Goal: Find specific page/section: Find specific page/section

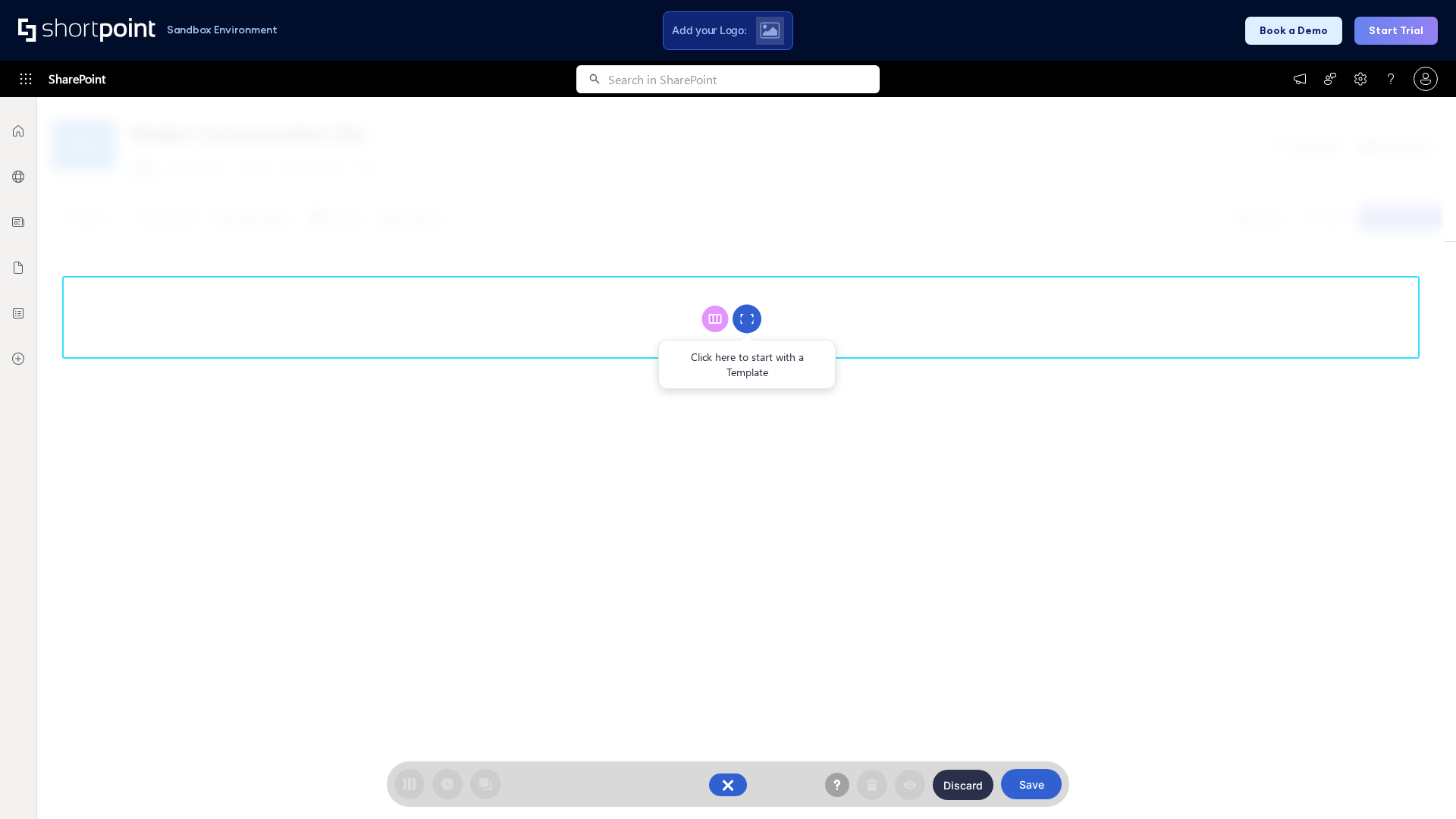
click at [747, 319] on circle at bounding box center [747, 319] width 28 height 28
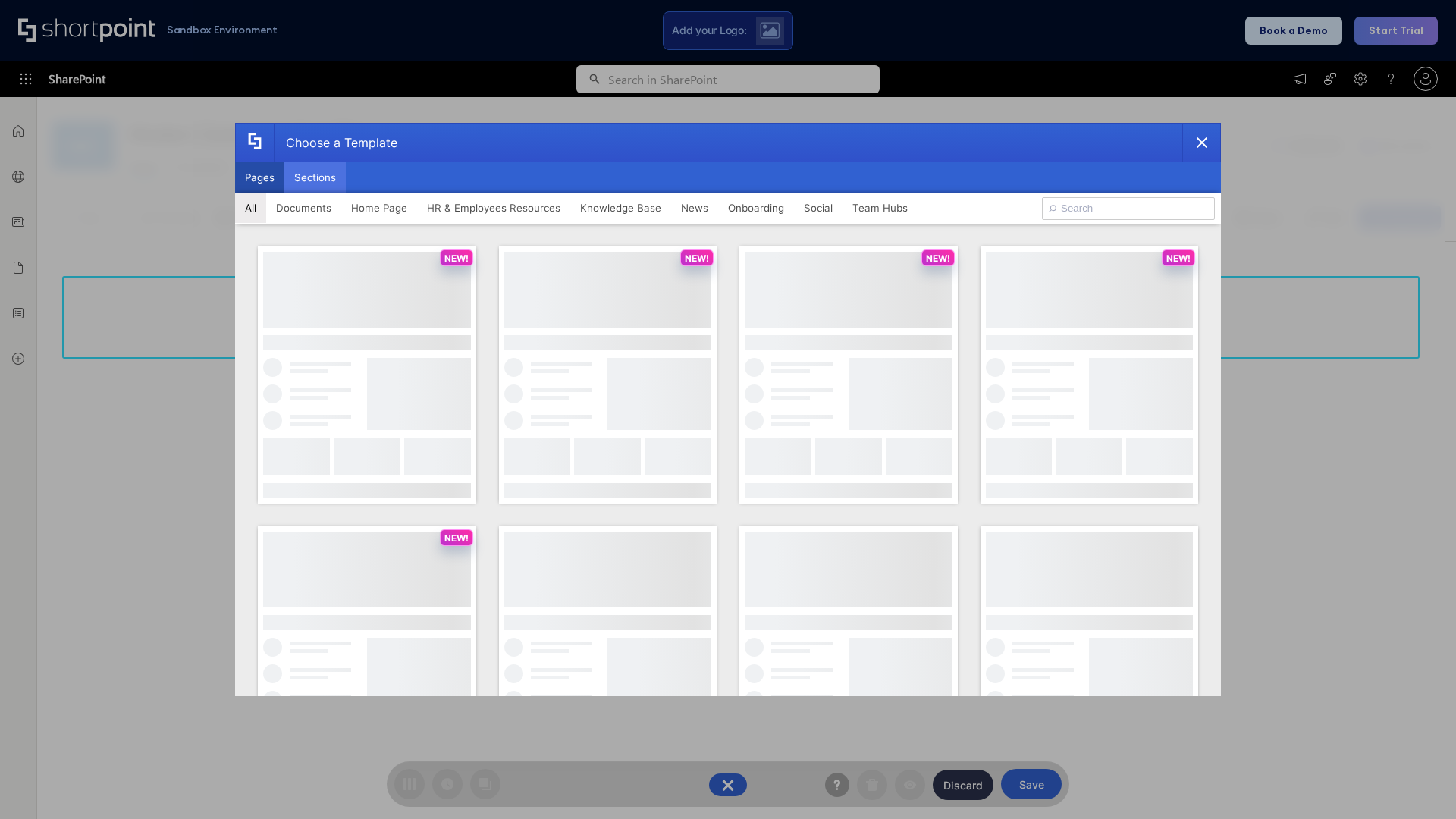
click at [314, 177] on button "Sections" at bounding box center [314, 177] width 61 height 30
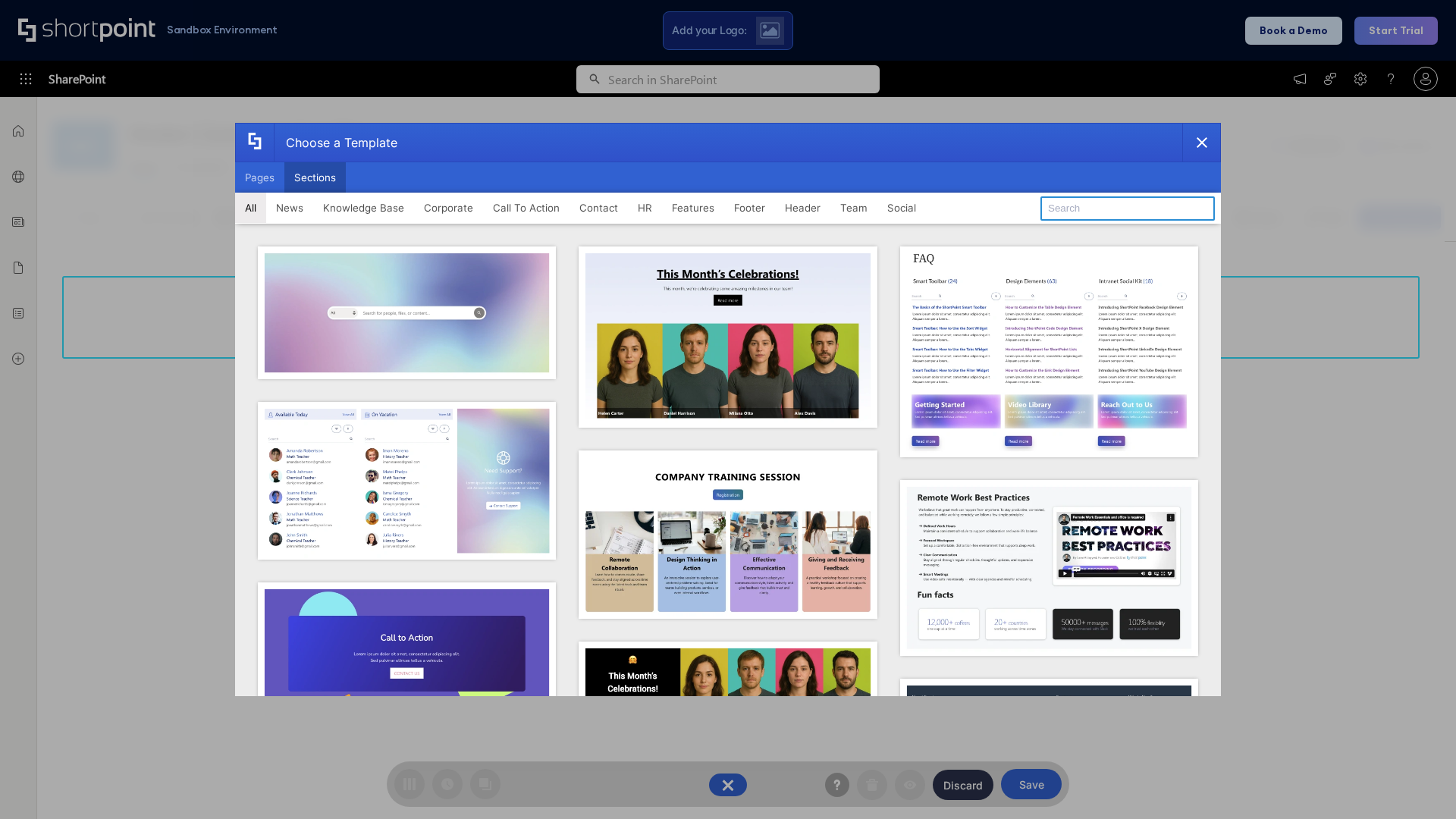
type input "Header 2"
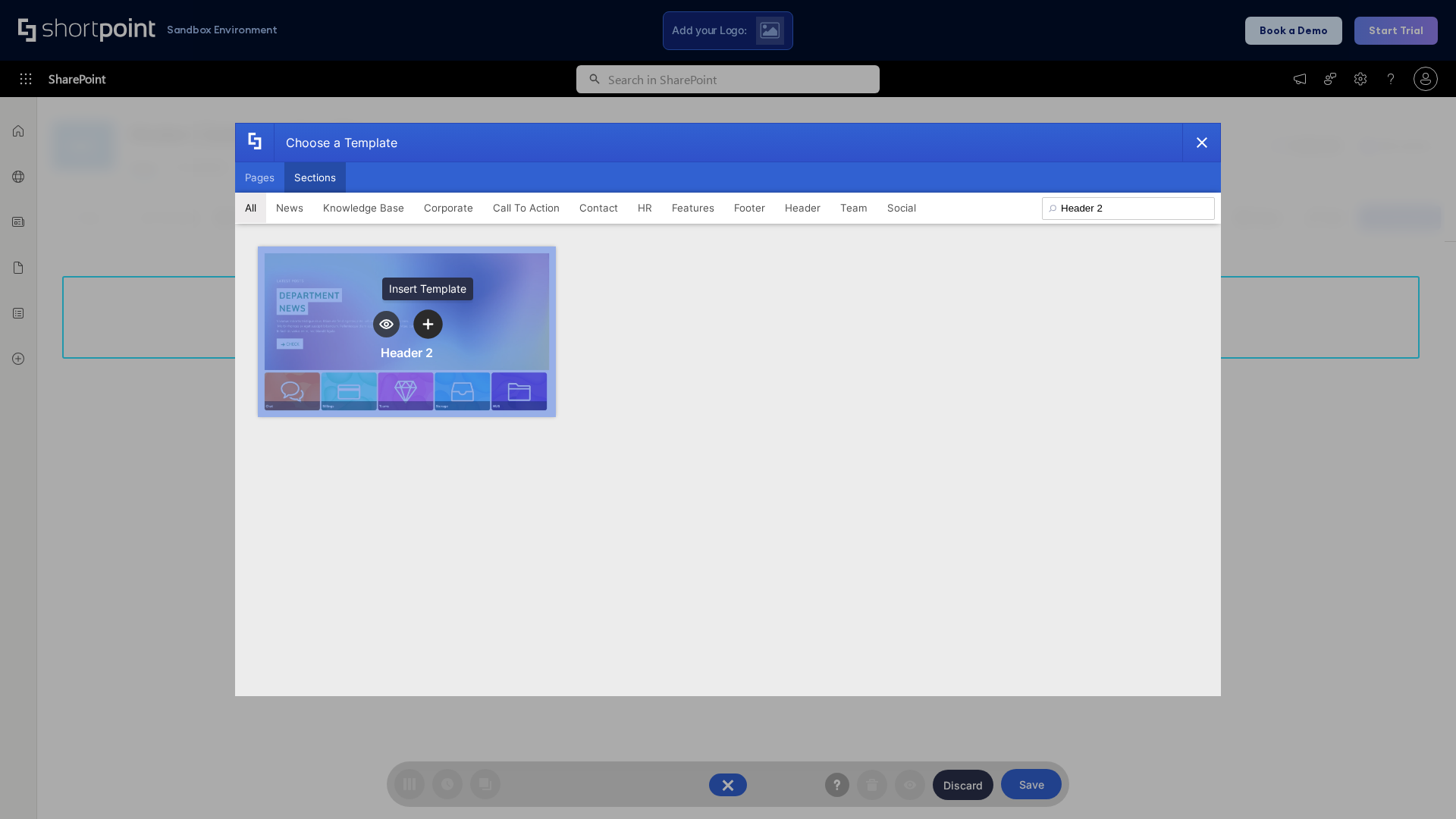
click at [427, 324] on icon "template selector" at bounding box center [427, 324] width 11 height 11
